Goal: Task Accomplishment & Management: Use online tool/utility

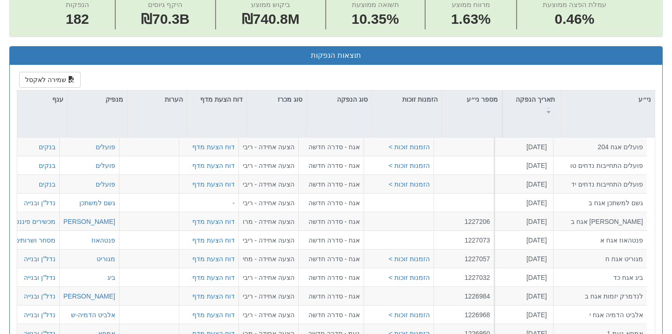
scroll to position [390, 0]
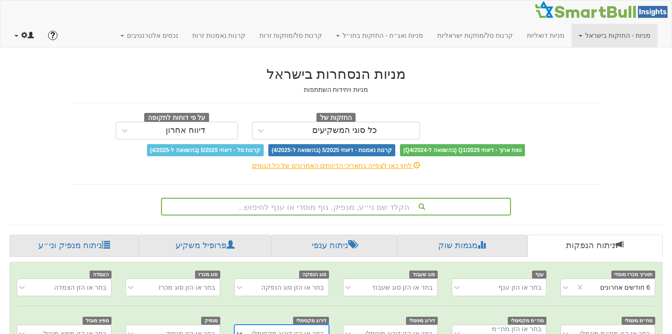
click at [23, 37] on span at bounding box center [24, 35] width 7 height 7
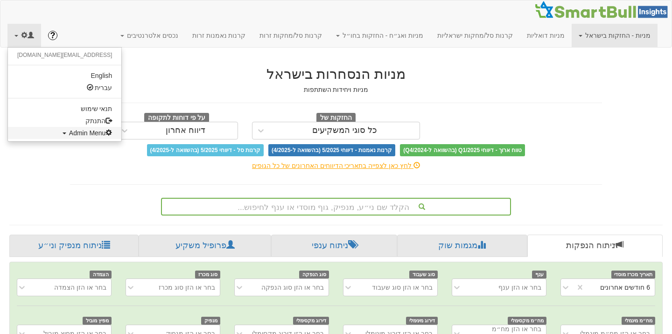
click at [25, 136] on link "Admin Menu" at bounding box center [64, 133] width 113 height 12
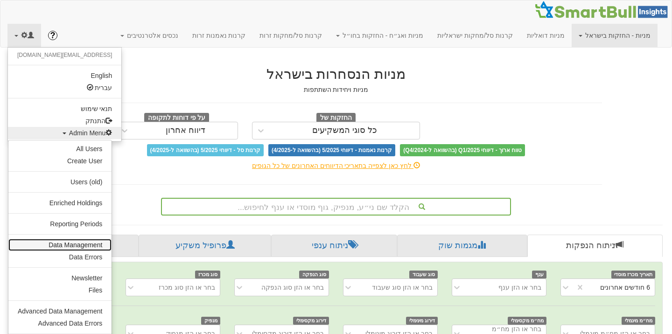
click at [65, 244] on link "Data Management" at bounding box center [59, 245] width 103 height 12
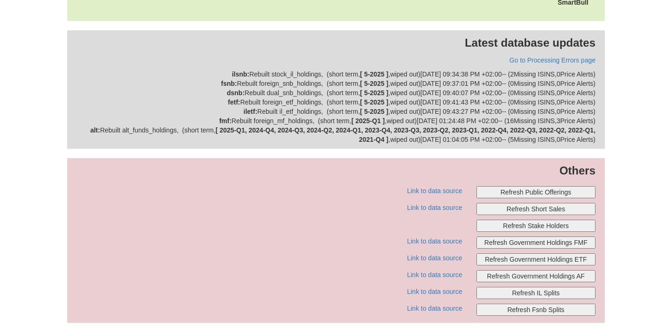
scroll to position [364, 0]
click at [552, 194] on button "Refresh Public Offerings" at bounding box center [535, 193] width 119 height 12
